Goal: Transaction & Acquisition: Purchase product/service

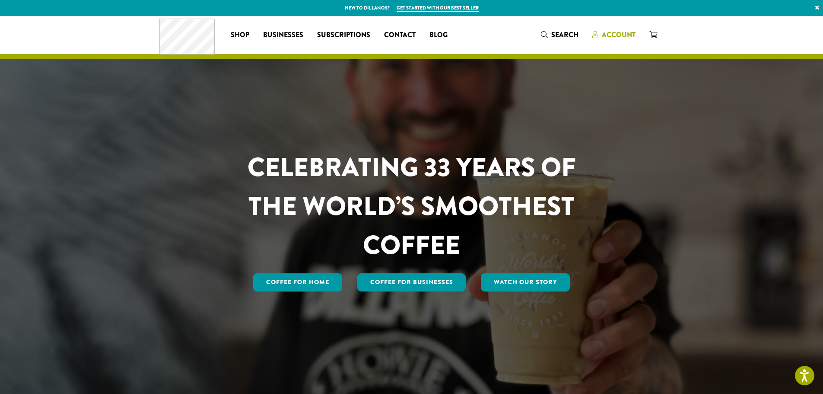
click at [614, 34] on span "Account" at bounding box center [619, 35] width 34 height 10
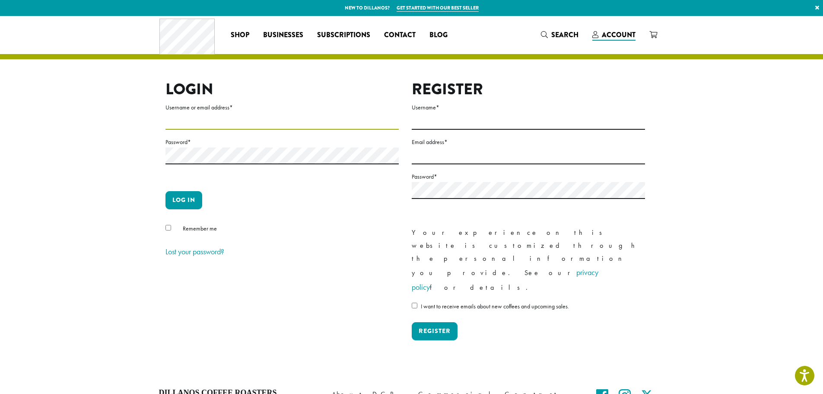
click at [357, 120] on input "Username or email address *" at bounding box center [281, 121] width 233 height 17
type input "**********"
click at [165, 191] on button "Log in" at bounding box center [183, 200] width 37 height 18
click at [181, 202] on button "Log in" at bounding box center [183, 200] width 37 height 18
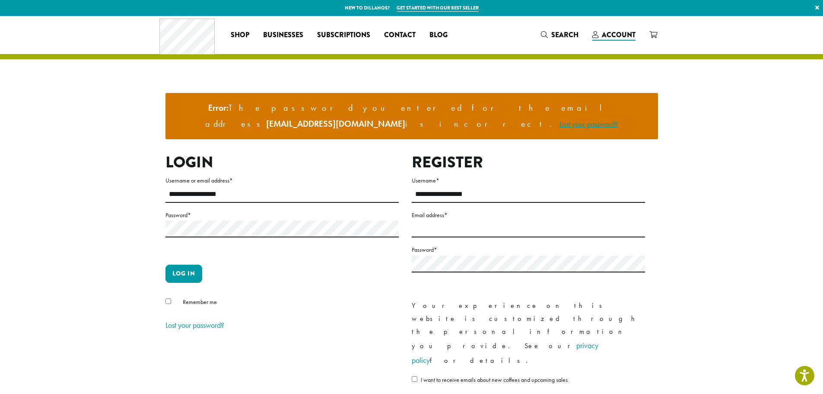
click at [560, 119] on link "Lost your password?" at bounding box center [589, 124] width 59 height 10
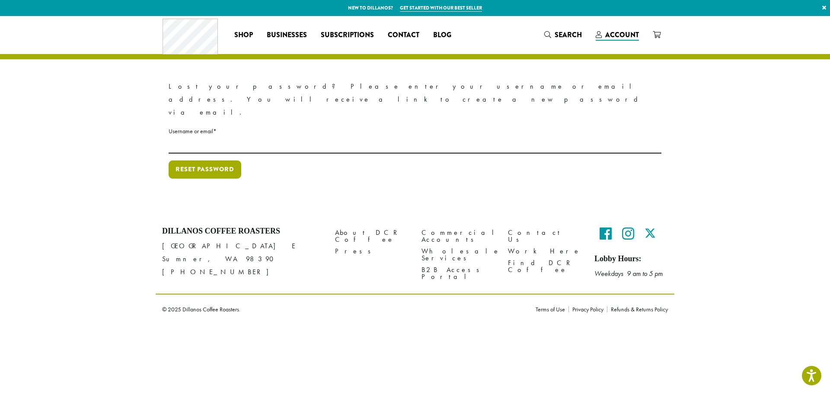
click at [199, 160] on button "Reset password" at bounding box center [205, 169] width 73 height 18
click at [230, 137] on input "********" at bounding box center [415, 145] width 493 height 17
type input "**********"
click at [219, 160] on button "Reset password" at bounding box center [205, 169] width 73 height 18
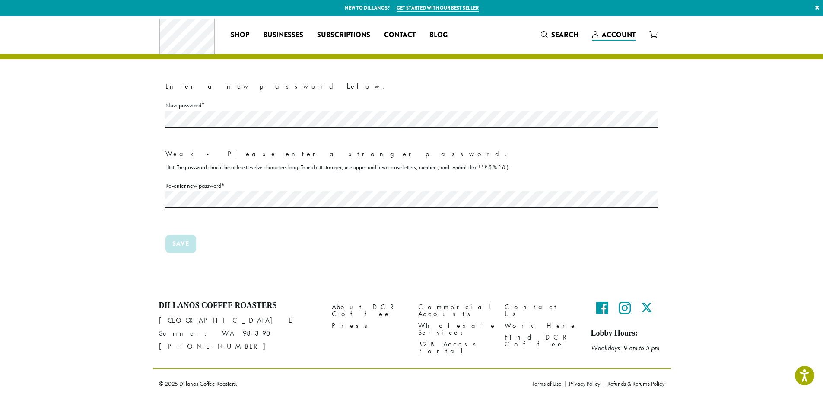
click at [349, 250] on p "Save" at bounding box center [411, 247] width 493 height 25
click at [81, 116] on section "Enter a new password below. New password * Required Weak - Please enter a stron…" at bounding box center [411, 152] width 823 height 272
click at [118, 194] on section "Enter a new password below. New password * Required Weak - Please enter a stron…" at bounding box center [411, 152] width 823 height 272
click at [130, 114] on section "Enter a new password below. New password * Required Weak - Please enter a stron…" at bounding box center [411, 152] width 823 height 272
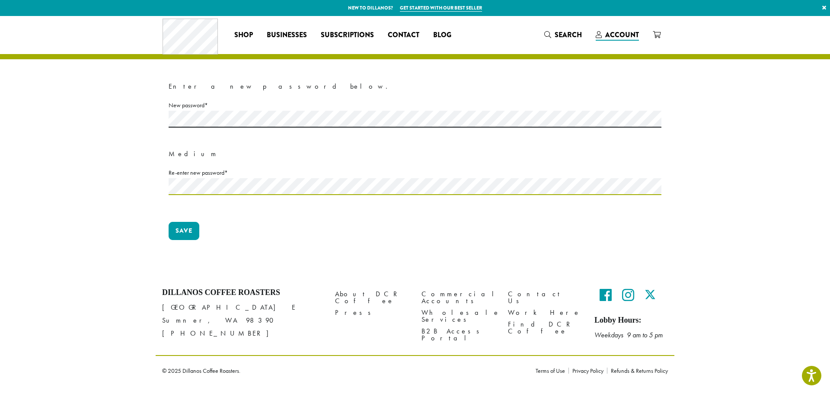
click at [108, 182] on section "Enter a new password below. New password * Required Medium Re-enter new passwor…" at bounding box center [415, 145] width 830 height 259
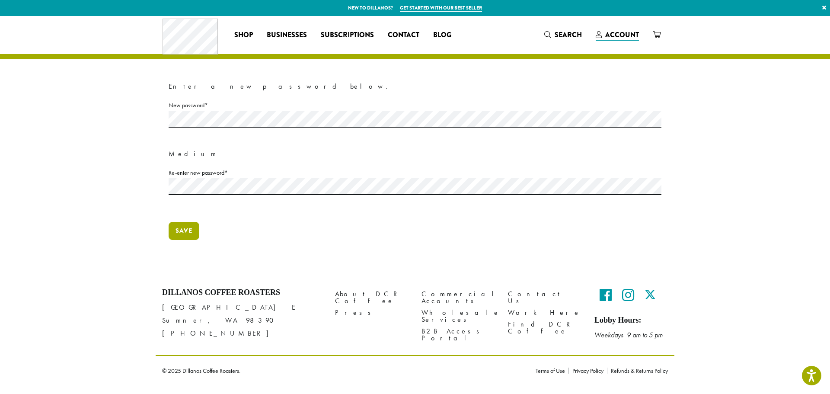
click at [175, 228] on button "Save" at bounding box center [184, 231] width 31 height 18
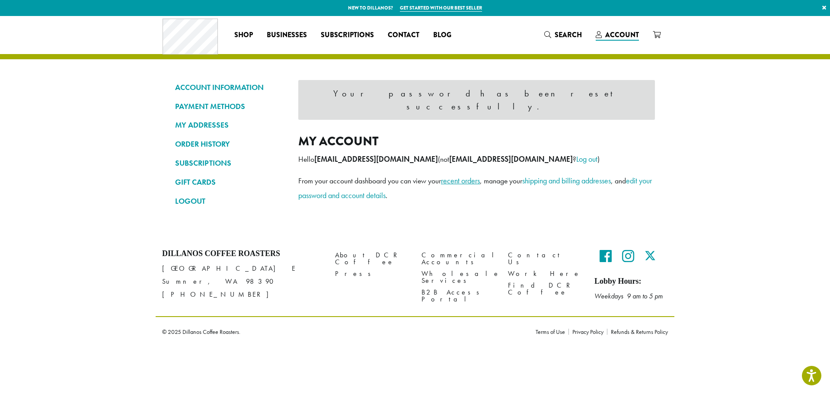
click at [459, 175] on link "recent orders" at bounding box center [460, 180] width 39 height 10
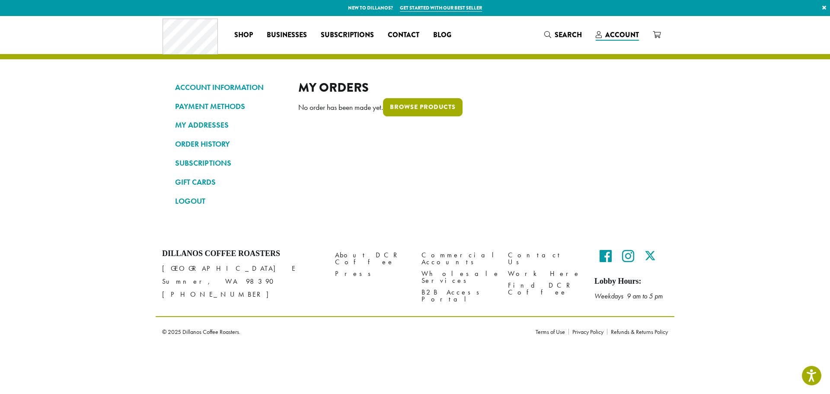
click at [405, 110] on link "Browse products" at bounding box center [422, 107] width 79 height 18
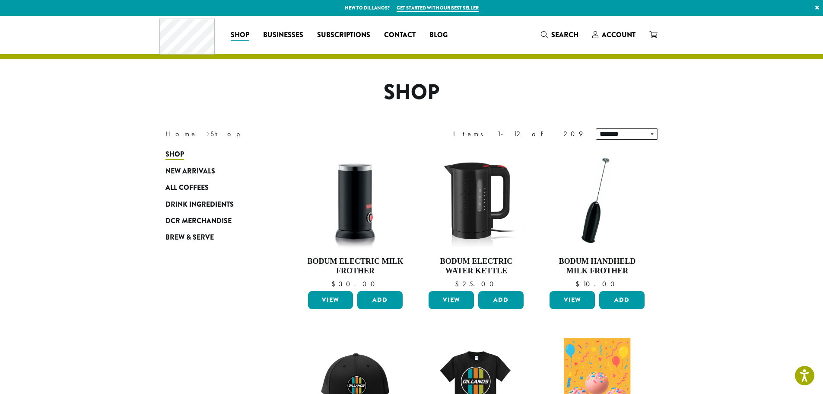
scroll to position [86, 0]
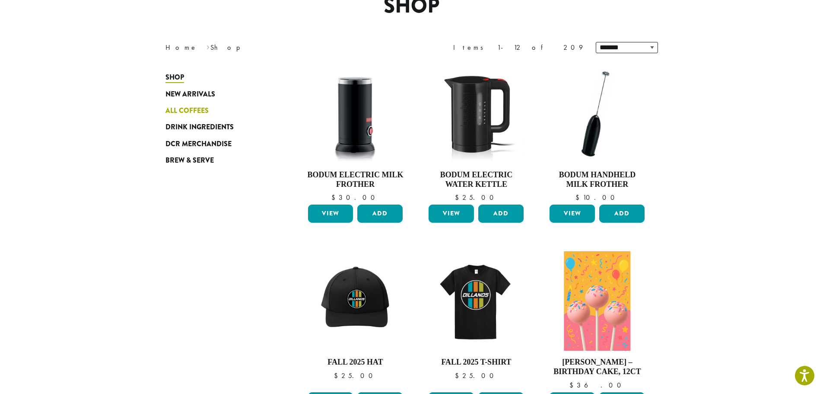
click at [198, 111] on span "All Coffees" at bounding box center [186, 110] width 43 height 11
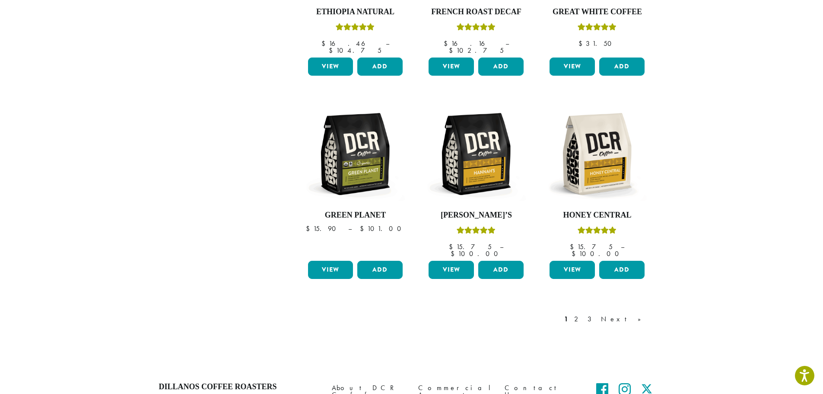
scroll to position [713, 0]
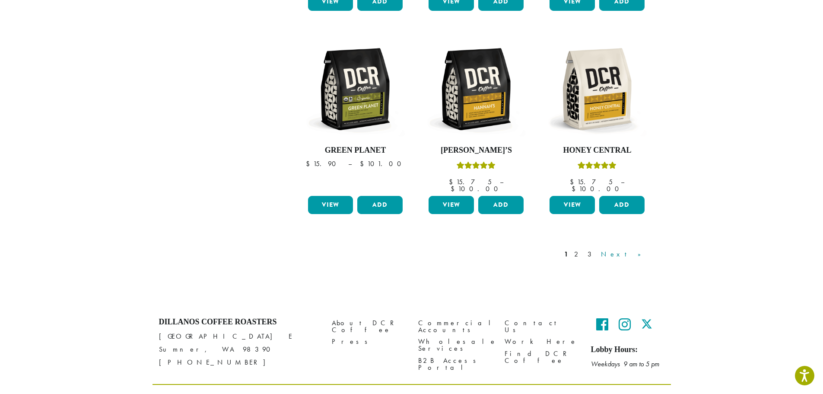
click at [635, 249] on link "Next »" at bounding box center [624, 254] width 50 height 10
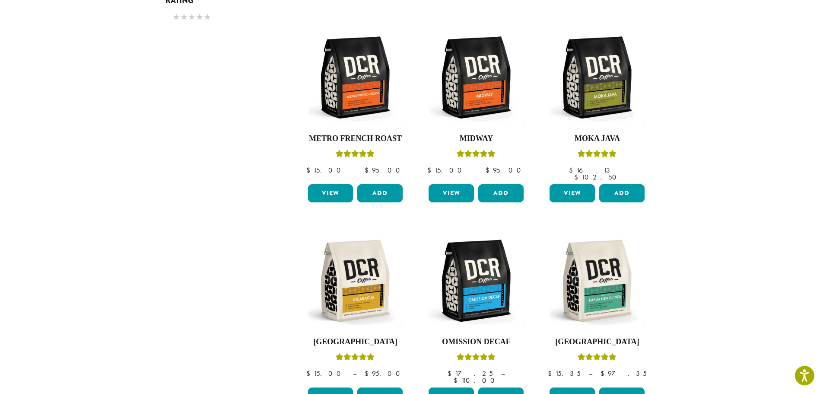
scroll to position [713, 0]
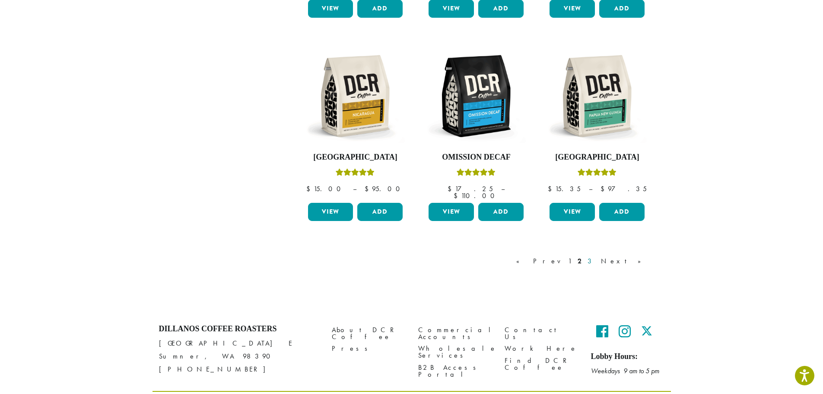
click at [597, 256] on link "3" at bounding box center [591, 261] width 11 height 10
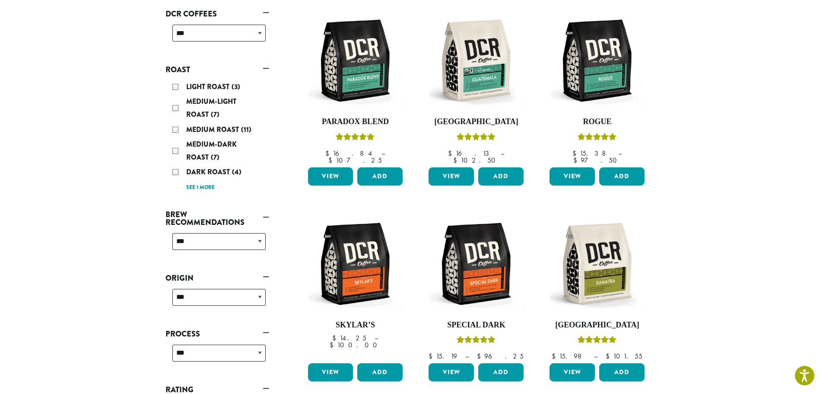
scroll to position [96, 0]
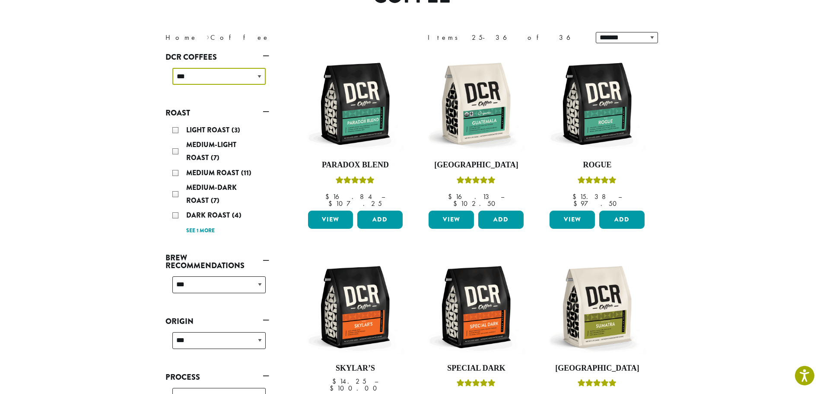
click at [239, 78] on select "**********" at bounding box center [218, 76] width 93 height 17
select select "**********"
click at [172, 68] on select "**********" at bounding box center [218, 76] width 93 height 17
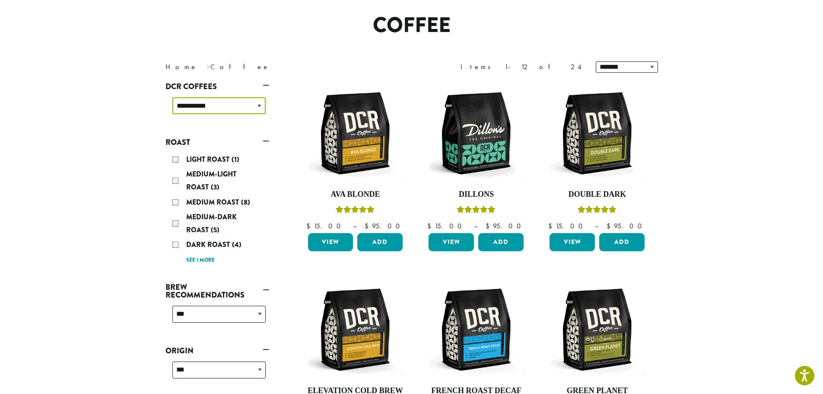
scroll to position [53, 0]
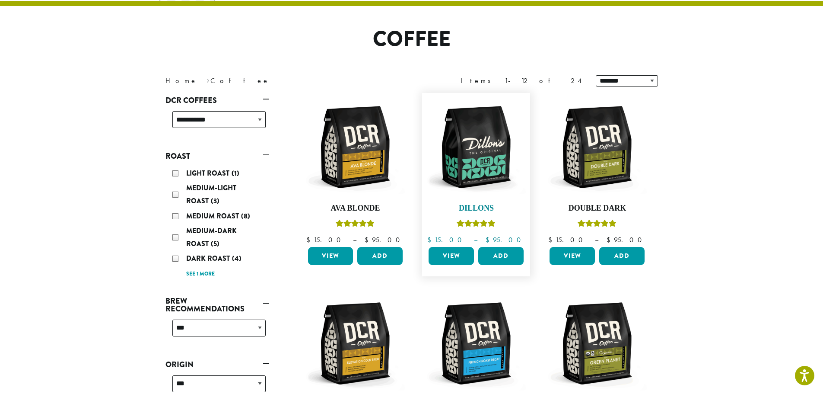
click at [477, 165] on img at bounding box center [475, 146] width 99 height 99
click at [461, 257] on link "View" at bounding box center [451, 256] width 45 height 18
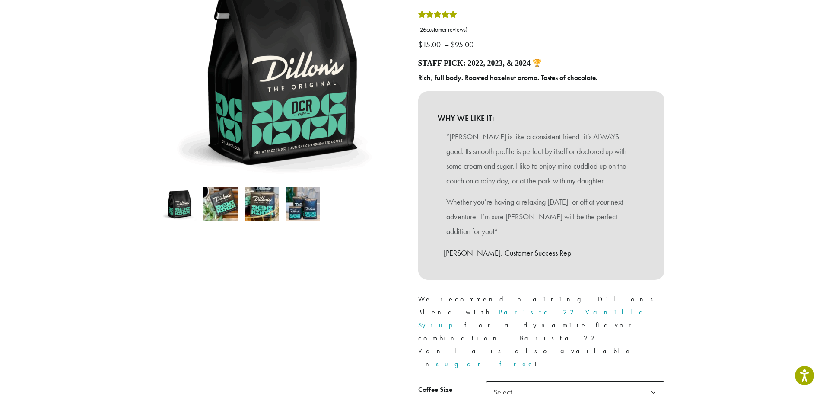
scroll to position [346, 0]
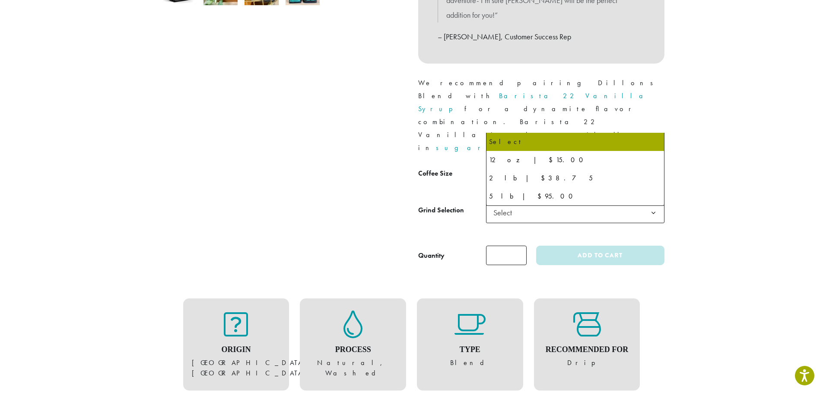
click at [521, 165] on span "Select" at bounding box center [575, 175] width 178 height 21
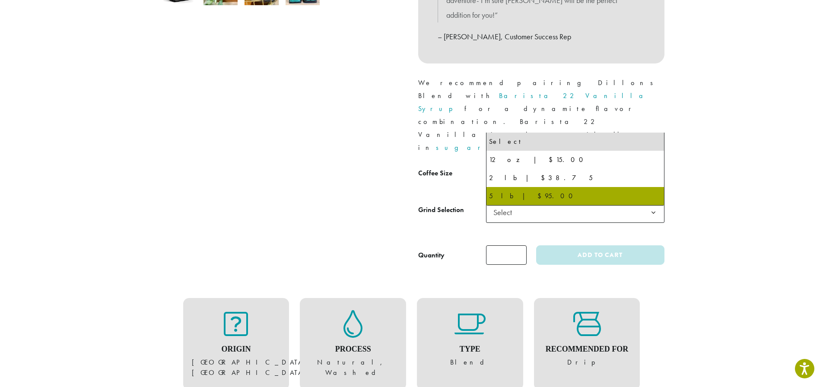
select select "**********"
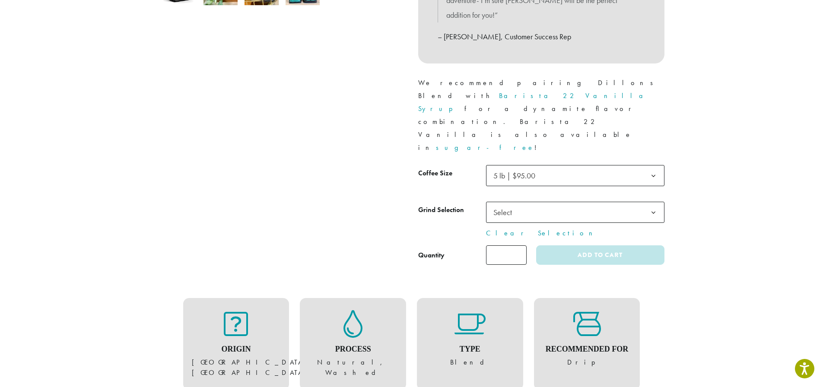
click at [519, 204] on span "Select" at bounding box center [505, 212] width 31 height 17
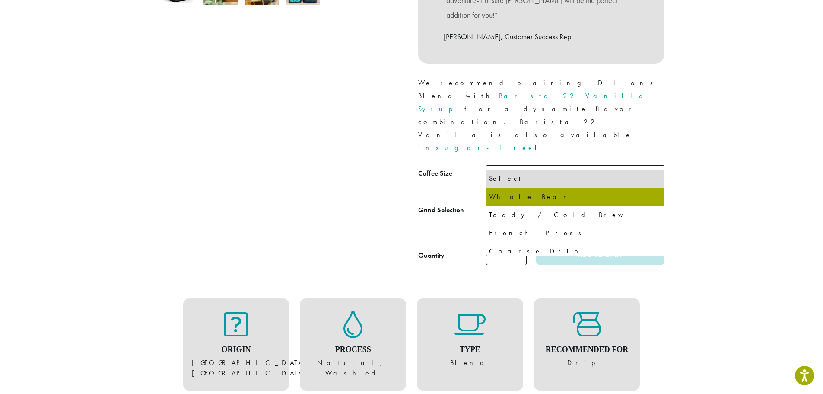
select select "**********"
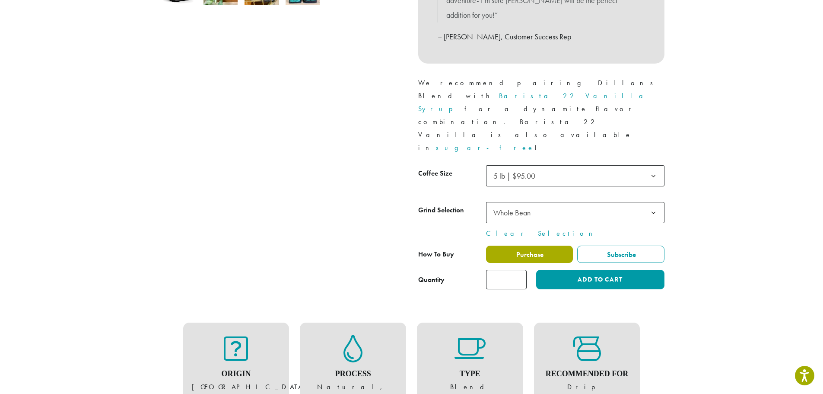
click at [519, 250] on span "Purchase" at bounding box center [529, 254] width 29 height 9
click at [525, 250] on span "Purchase" at bounding box center [529, 254] width 29 height 9
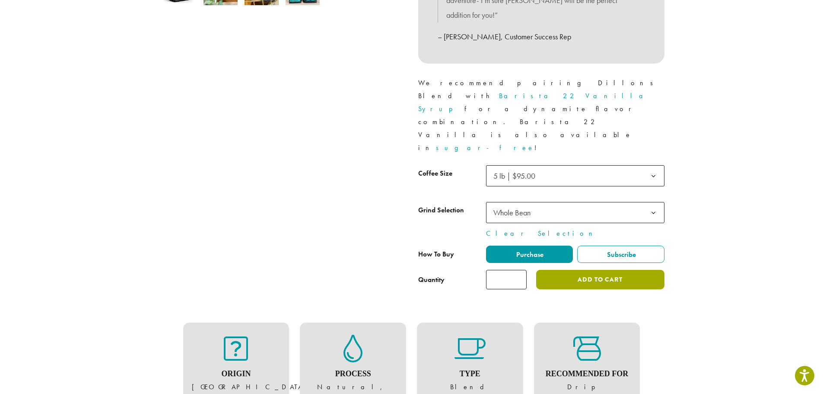
click at [586, 270] on button "Add to cart" at bounding box center [600, 279] width 128 height 19
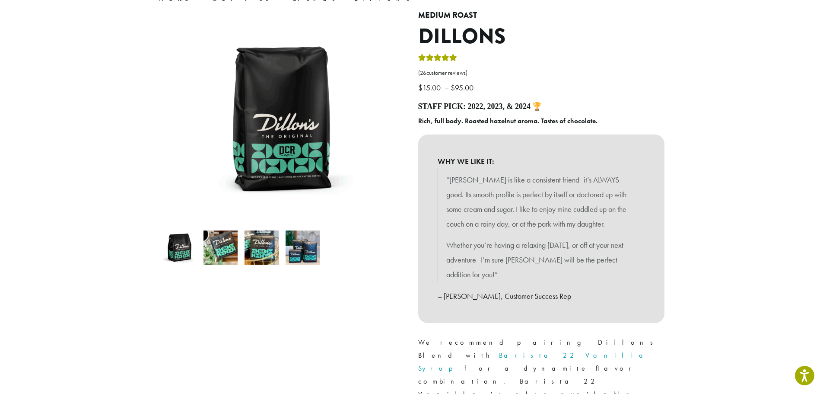
scroll to position [0, 0]
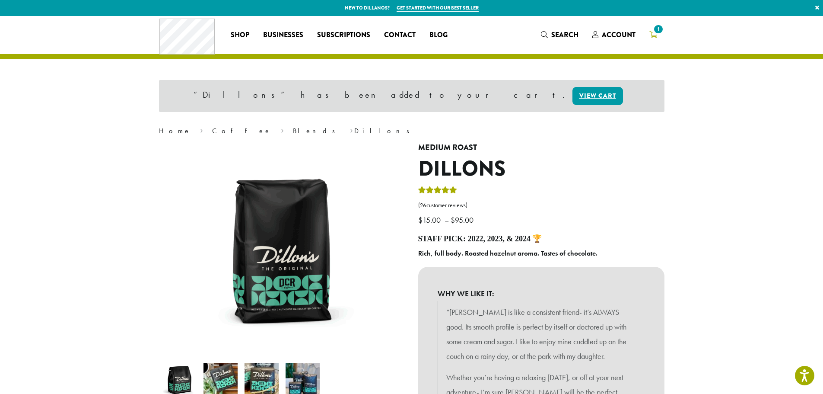
click at [650, 32] on icon "1" at bounding box center [653, 34] width 8 height 7
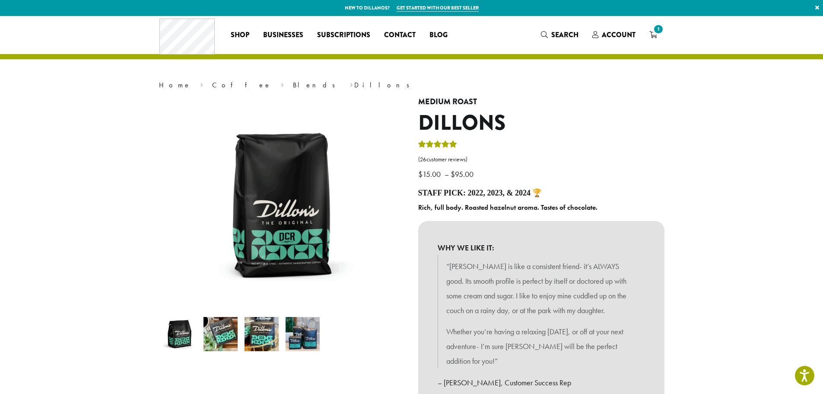
scroll to position [43, 0]
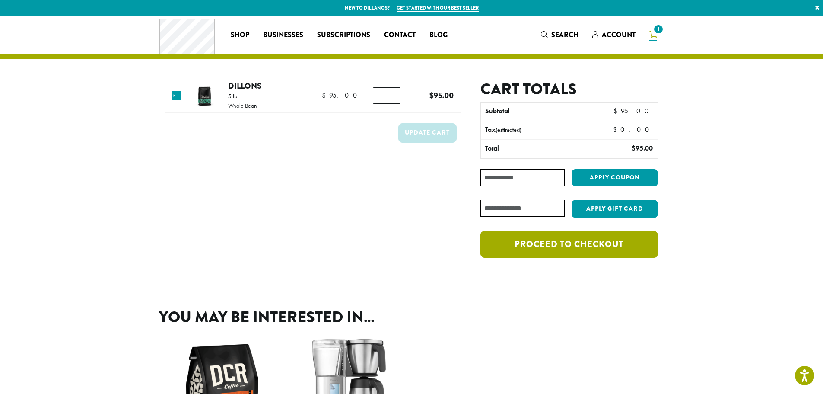
click at [616, 241] on link "Proceed to checkout" at bounding box center [568, 244] width 177 height 27
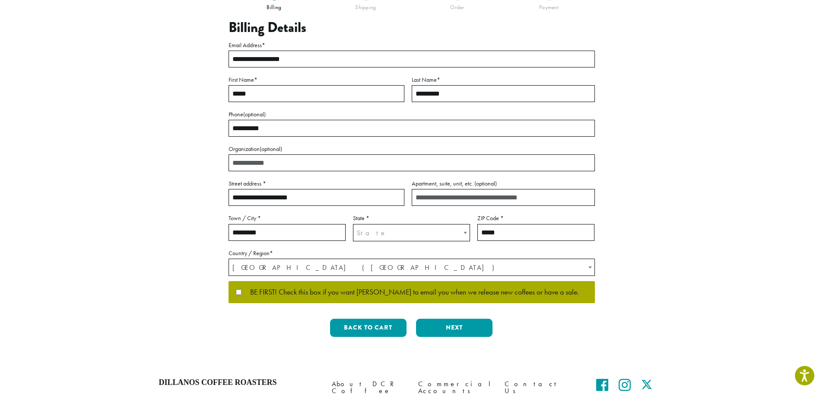
scroll to position [168, 0]
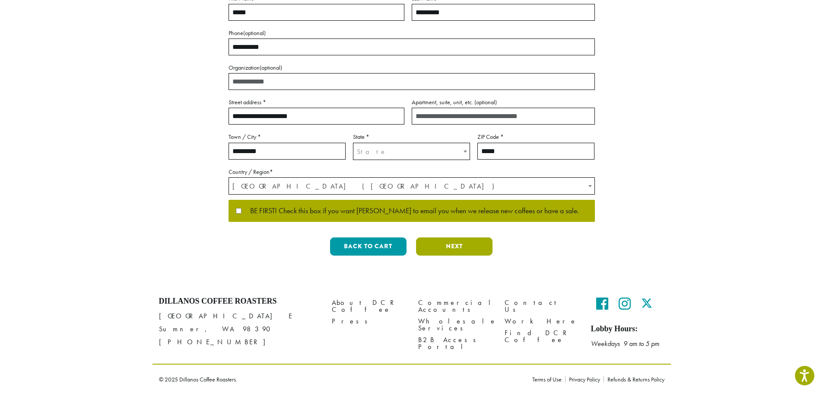
click at [451, 250] on button "Next" at bounding box center [454, 246] width 76 height 18
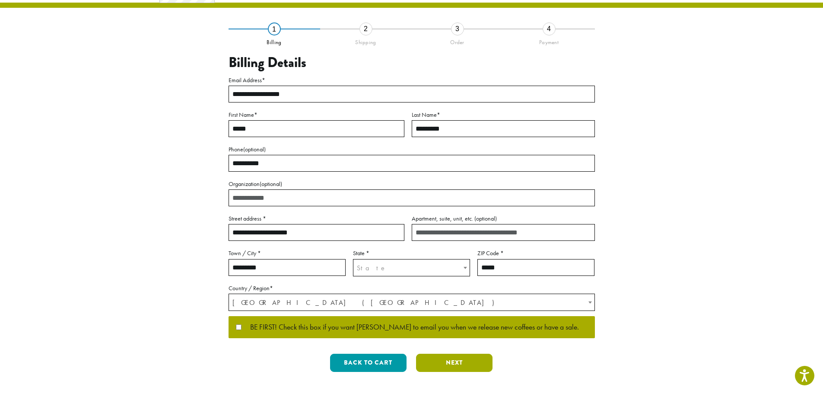
scroll to position [0, 0]
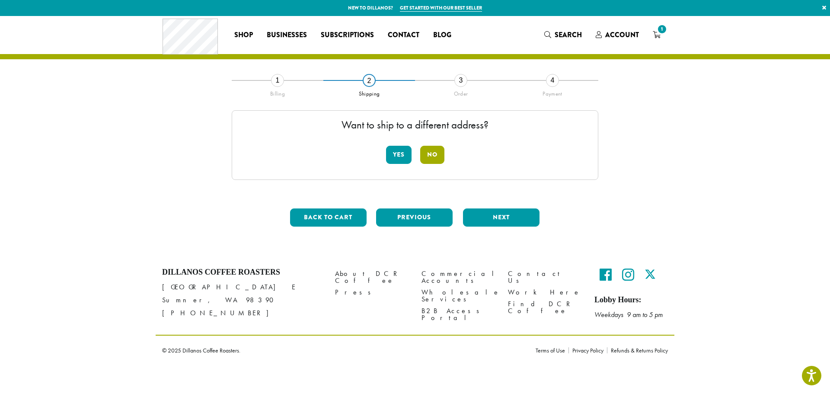
click at [426, 153] on button "No" at bounding box center [432, 155] width 24 height 18
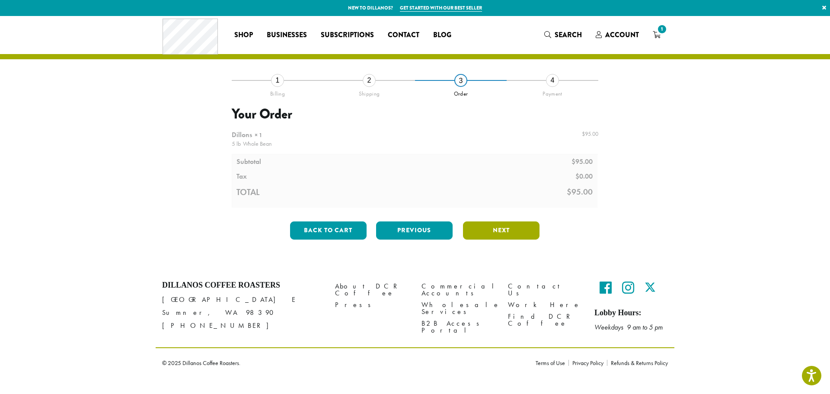
click at [506, 230] on button "Next" at bounding box center [501, 230] width 76 height 18
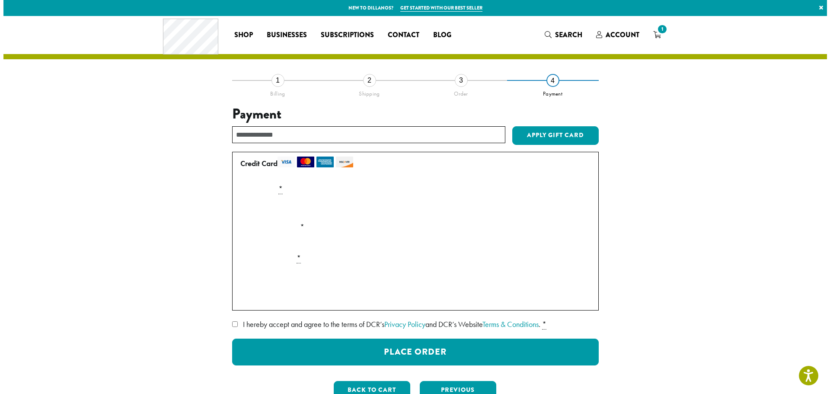
scroll to position [86, 0]
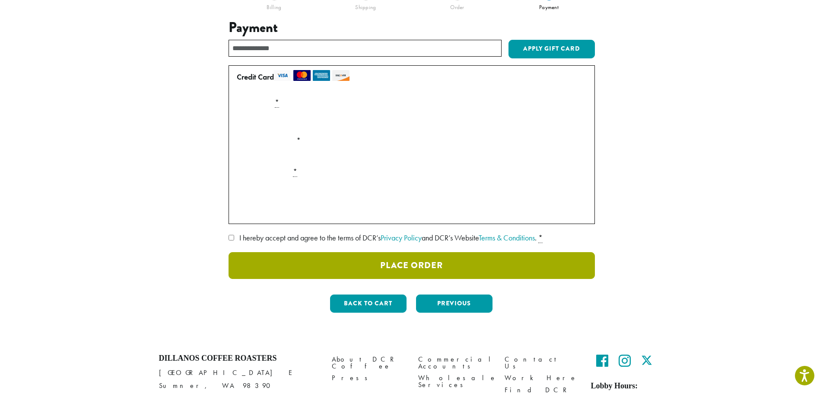
click at [346, 268] on button "Place Order" at bounding box center [412, 265] width 366 height 27
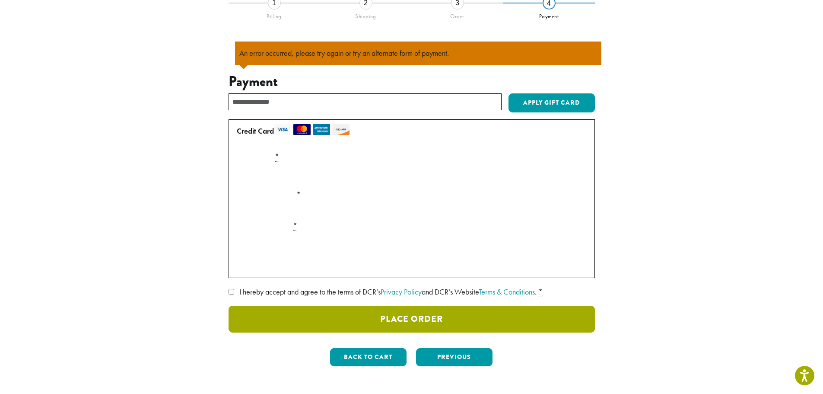
scroll to position [76, 0]
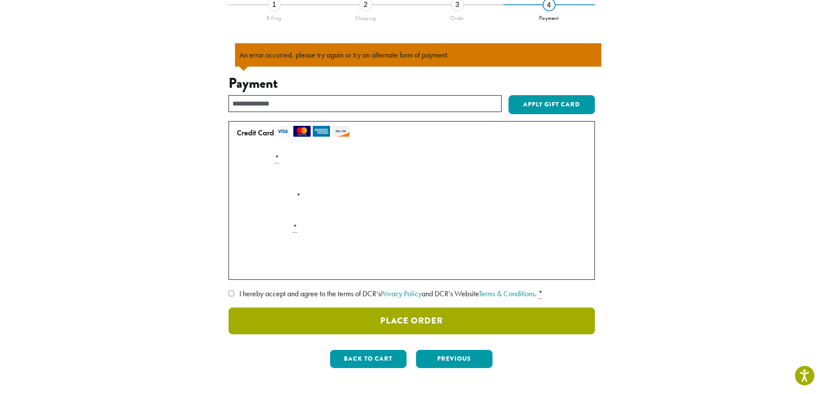
click at [419, 321] on button "Place Order" at bounding box center [412, 320] width 366 height 27
click at [428, 321] on button "Place Order" at bounding box center [412, 320] width 366 height 27
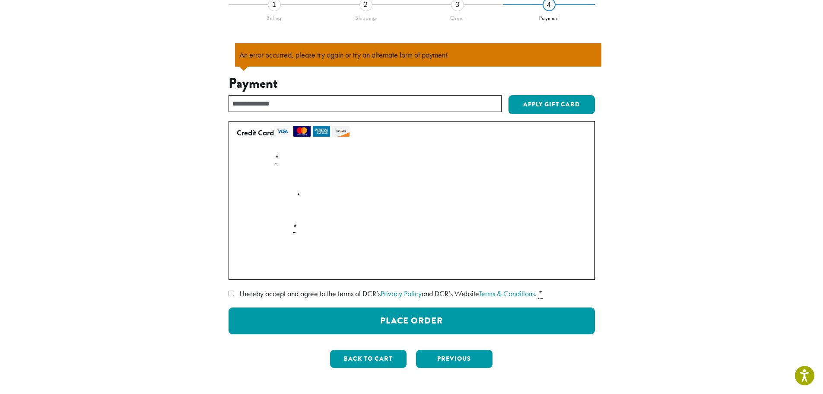
drag, startPoint x: 705, startPoint y: 51, endPoint x: 708, endPoint y: 39, distance: 11.5
click at [705, 51] on section "**********" at bounding box center [411, 167] width 823 height 455
click at [719, 223] on section "**********" at bounding box center [411, 167] width 823 height 455
click at [778, 95] on section "**********" at bounding box center [411, 167] width 823 height 455
